Goal: Transaction & Acquisition: Book appointment/travel/reservation

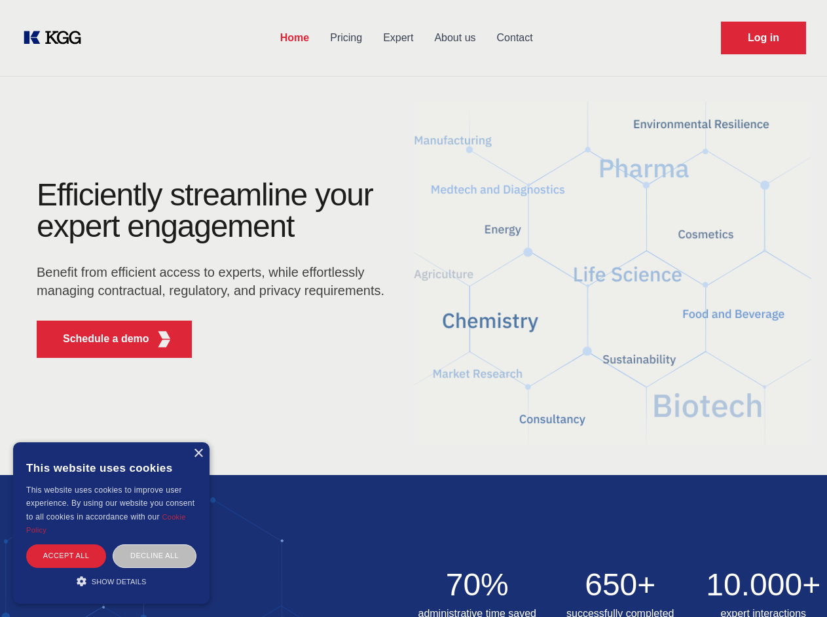
click at [413, 308] on div "Efficiently streamline your expert engagement Benefit from efficient access to …" at bounding box center [215, 273] width 398 height 189
click at [98, 339] on p "Schedule a demo" at bounding box center [106, 339] width 86 height 16
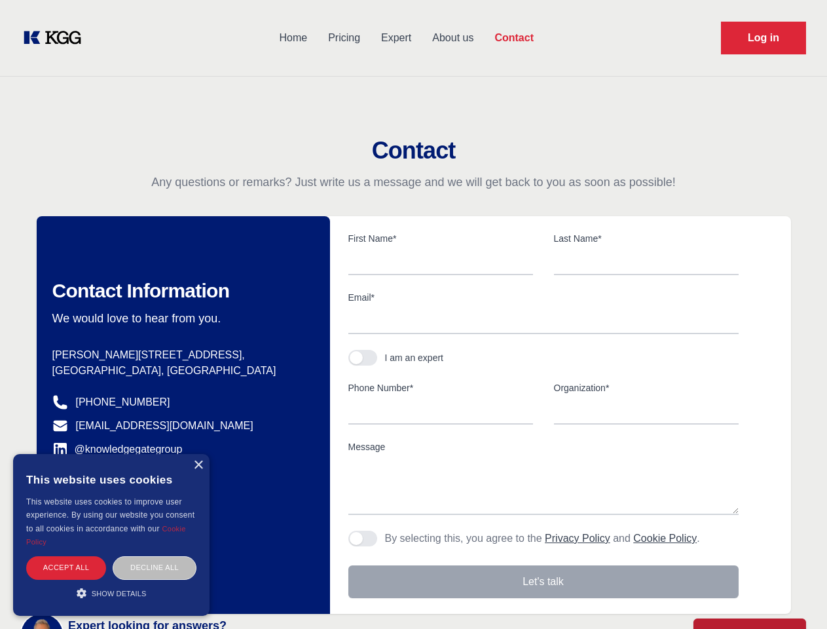
click at [198, 454] on div "× This website uses cookies This website uses cookies to improve user experienc…" at bounding box center [111, 535] width 196 height 162
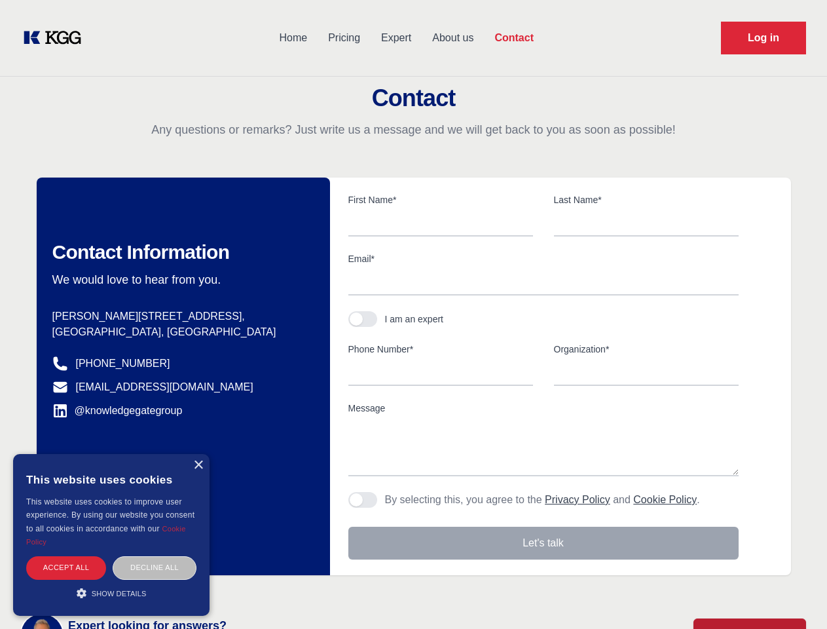
click at [66, 556] on div "Accept all" at bounding box center [66, 567] width 80 height 23
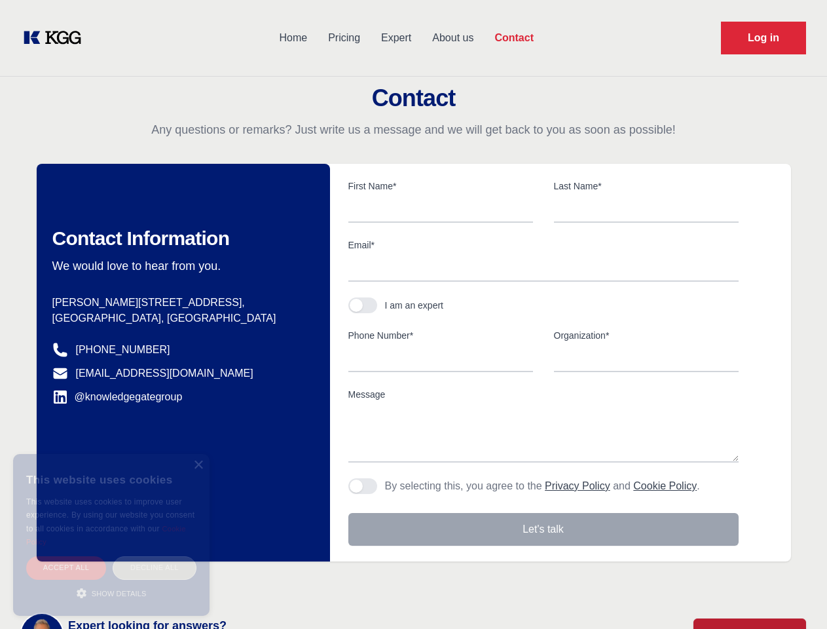
click at [155, 556] on body "Home Pricing Expert About us Contact Log in Contact Any questions or remarks? J…" at bounding box center [413, 575] width 827 height 1151
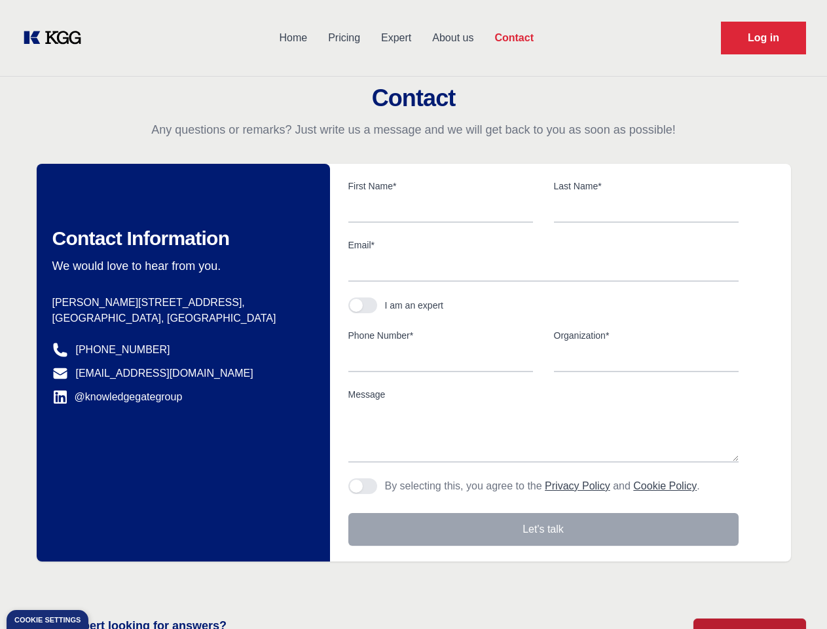
click at [111, 581] on main "Contact Any questions or remarks? Just write us a message and we will get back …" at bounding box center [413, 341] width 827 height 682
